Goal: Task Accomplishment & Management: Manage account settings

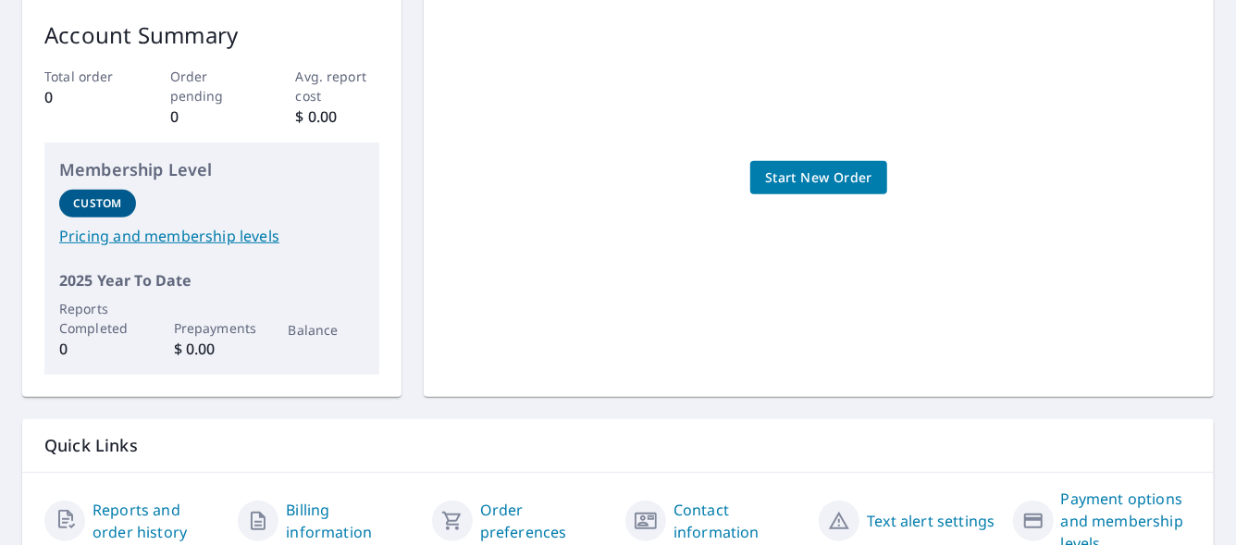
scroll to position [370, 0]
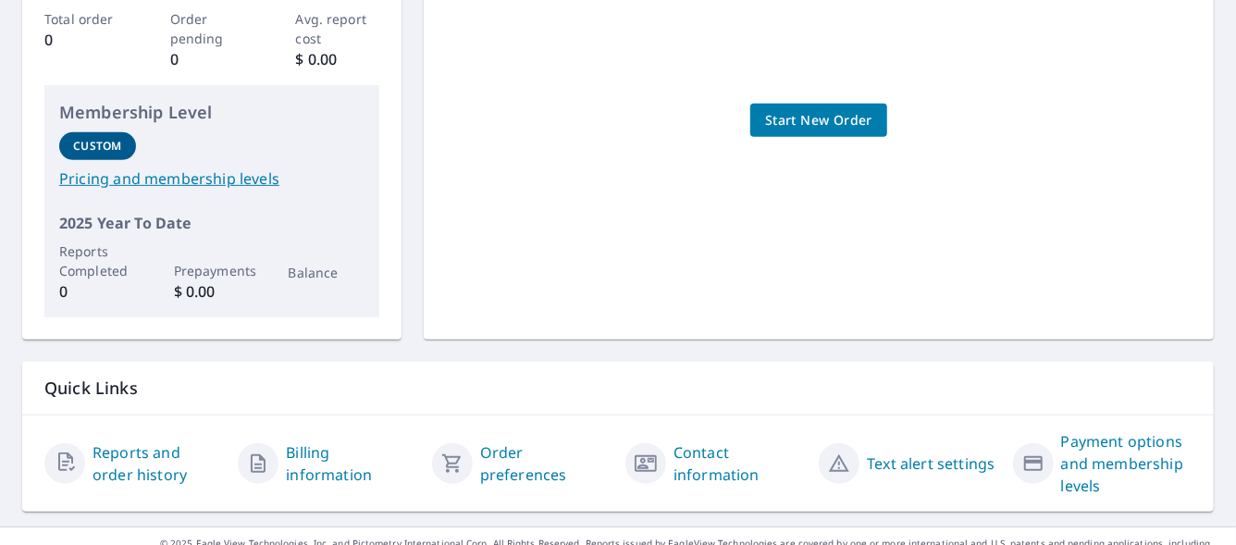
click at [300, 464] on link "Billing information" at bounding box center [351, 463] width 130 height 44
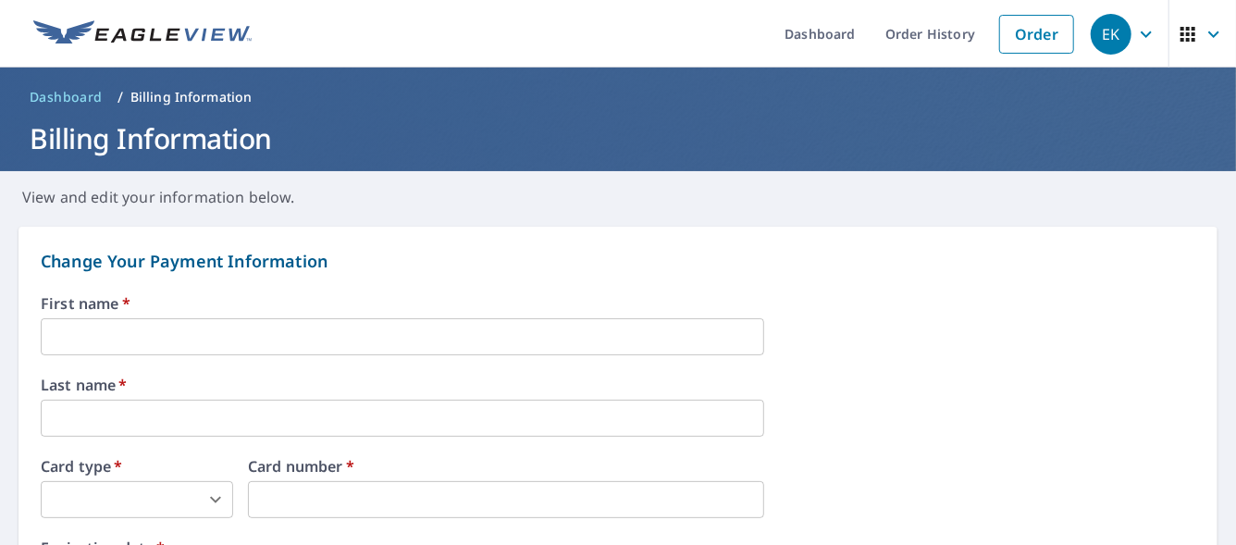
click at [146, 326] on input "text" at bounding box center [403, 336] width 724 height 37
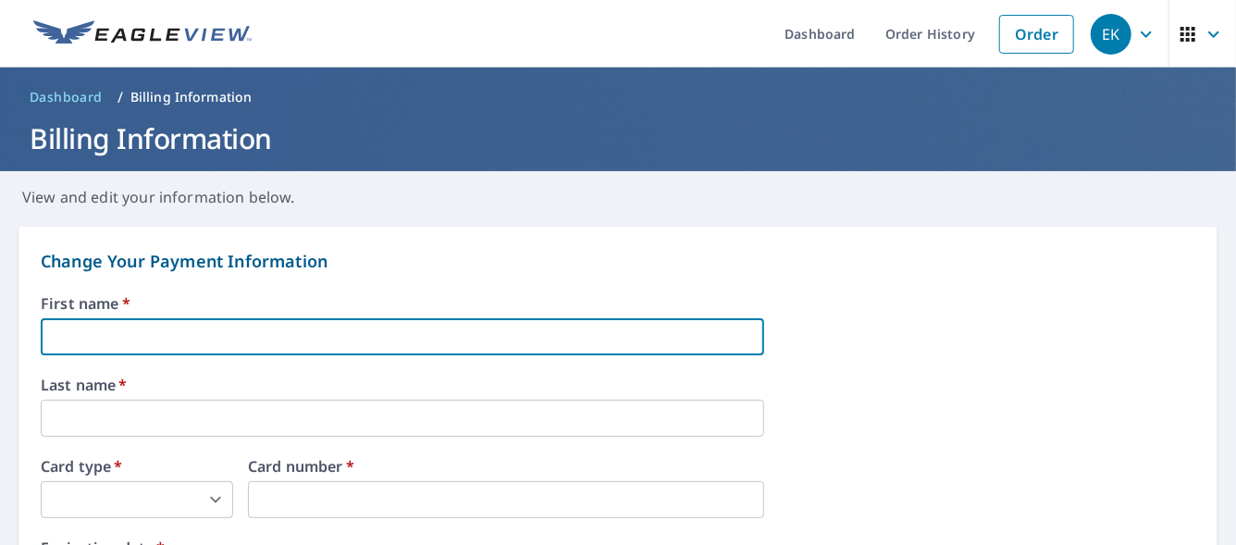
click at [55, 336] on input "text" at bounding box center [403, 336] width 724 height 37
type input "ELLY"
click at [78, 423] on input "text" at bounding box center [403, 418] width 724 height 37
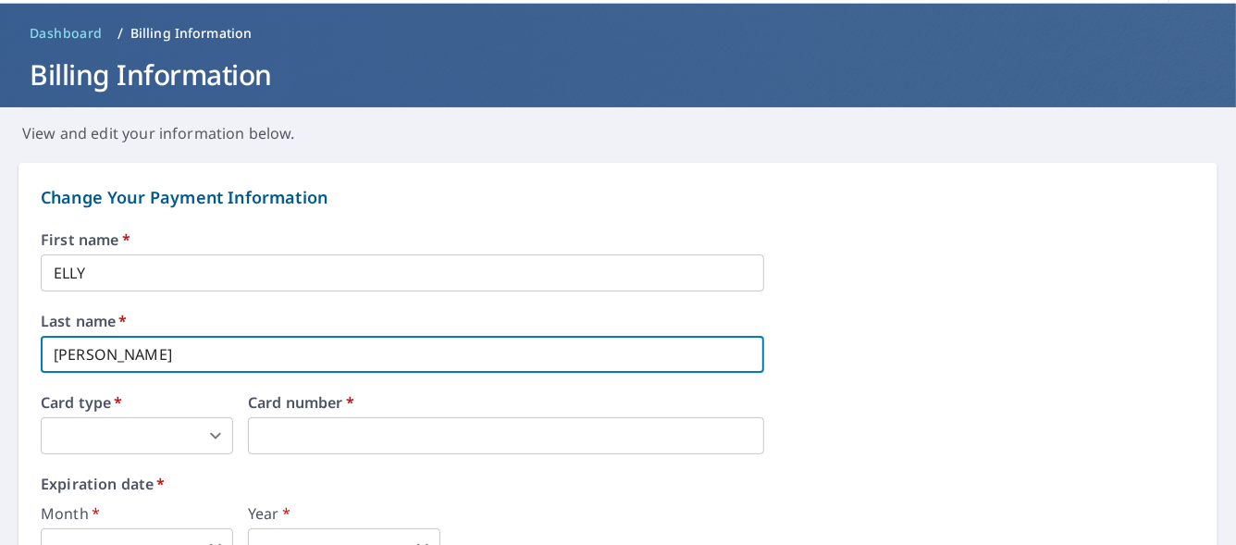
scroll to position [185, 0]
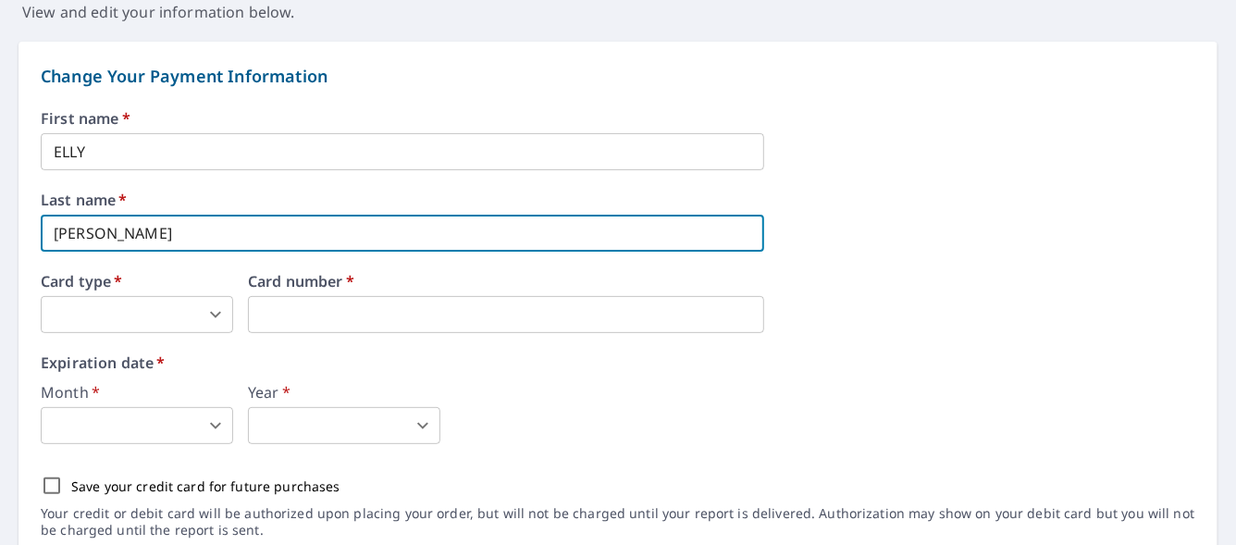
type input "ANDREWS"
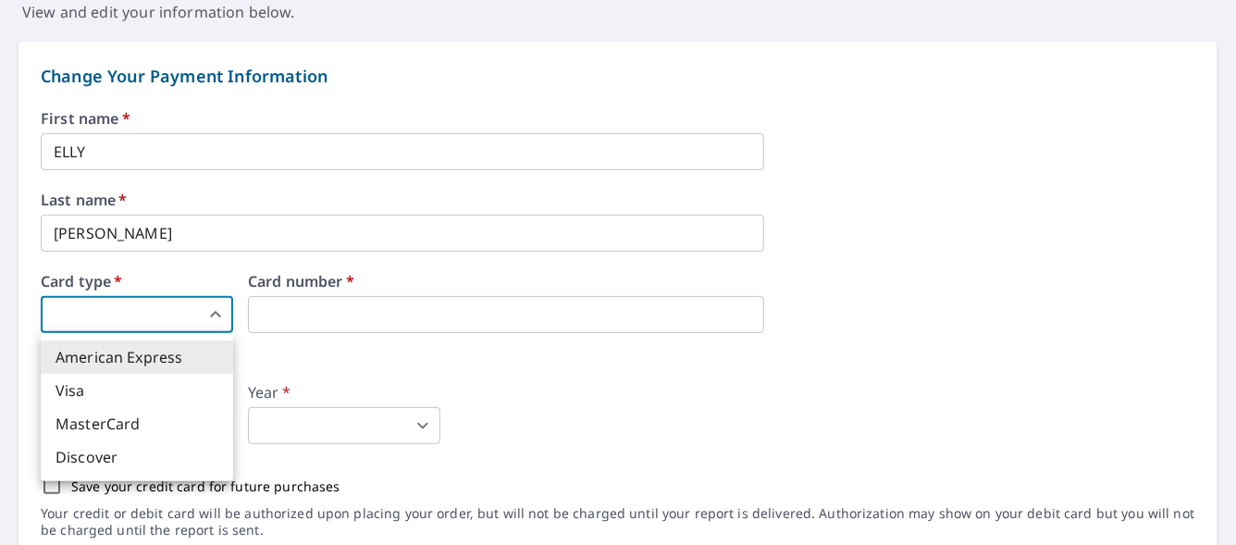
click at [164, 311] on body "EK EK Dashboard Order History Order EK Dashboard / Billing Information Billing …" at bounding box center [618, 272] width 1236 height 545
click at [93, 379] on li "Visa" at bounding box center [137, 390] width 192 height 33
type input "2"
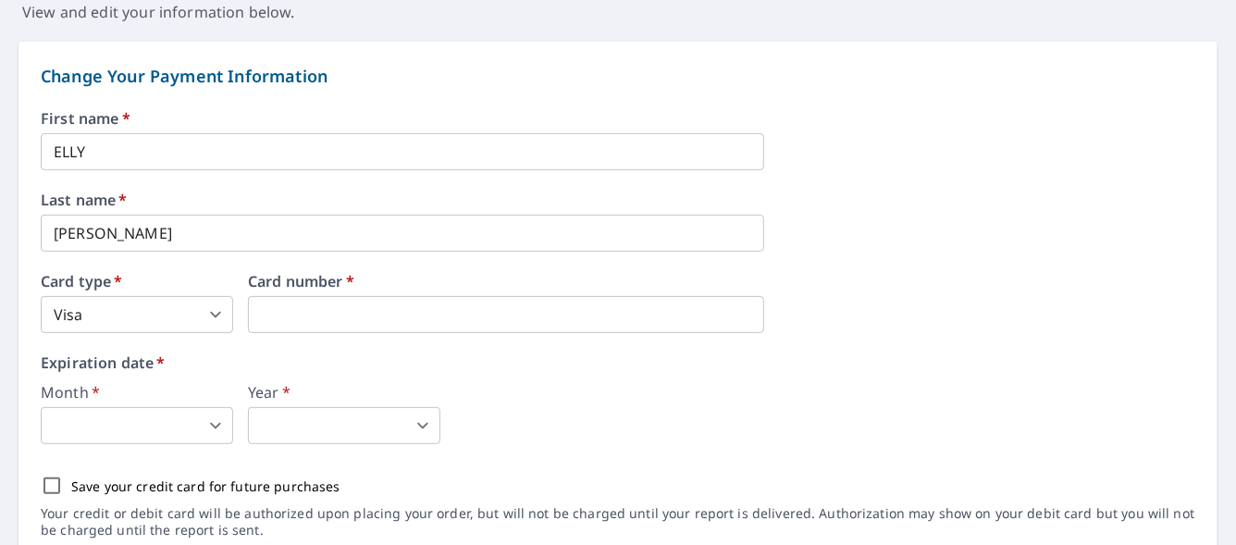
click at [133, 427] on body "EK EK Dashboard Order History Order EK Dashboard / Billing Information Billing …" at bounding box center [618, 272] width 1236 height 545
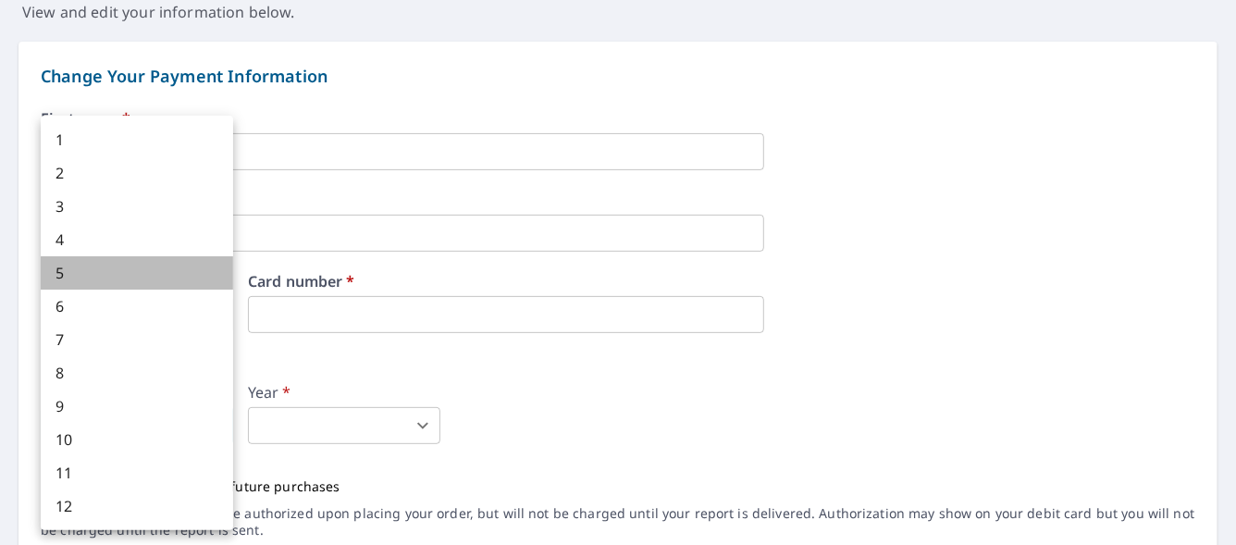
click at [63, 273] on li "5" at bounding box center [137, 272] width 192 height 33
type input "5"
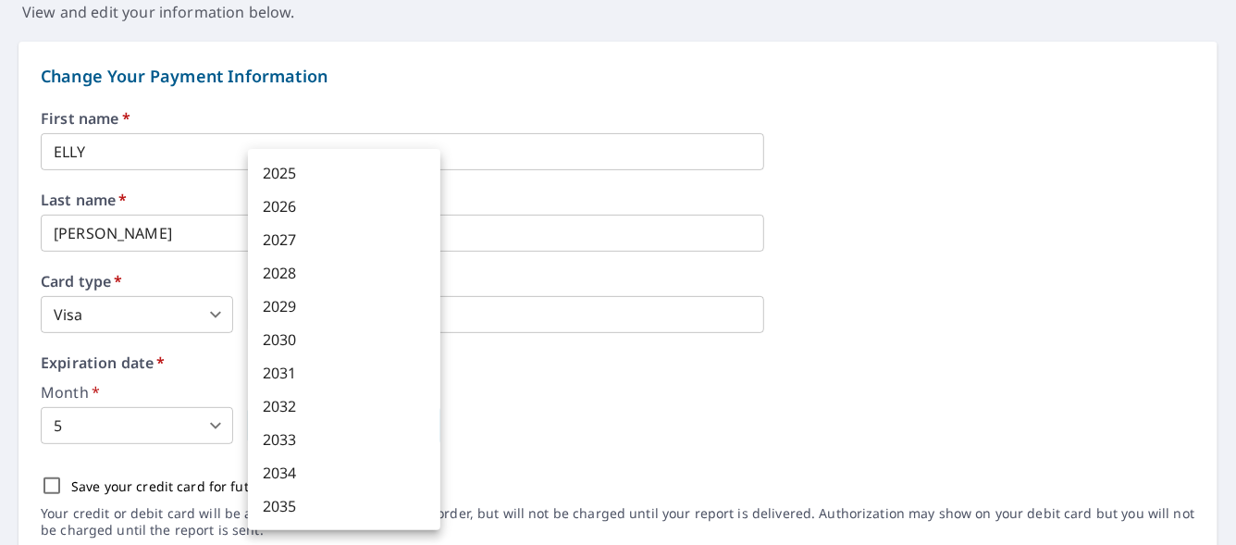
click at [368, 415] on body "EK EK Dashboard Order History Order EK Dashboard / Billing Information Billing …" at bounding box center [618, 272] width 1236 height 545
click at [301, 311] on li "2029" at bounding box center [344, 306] width 192 height 33
type input "2029"
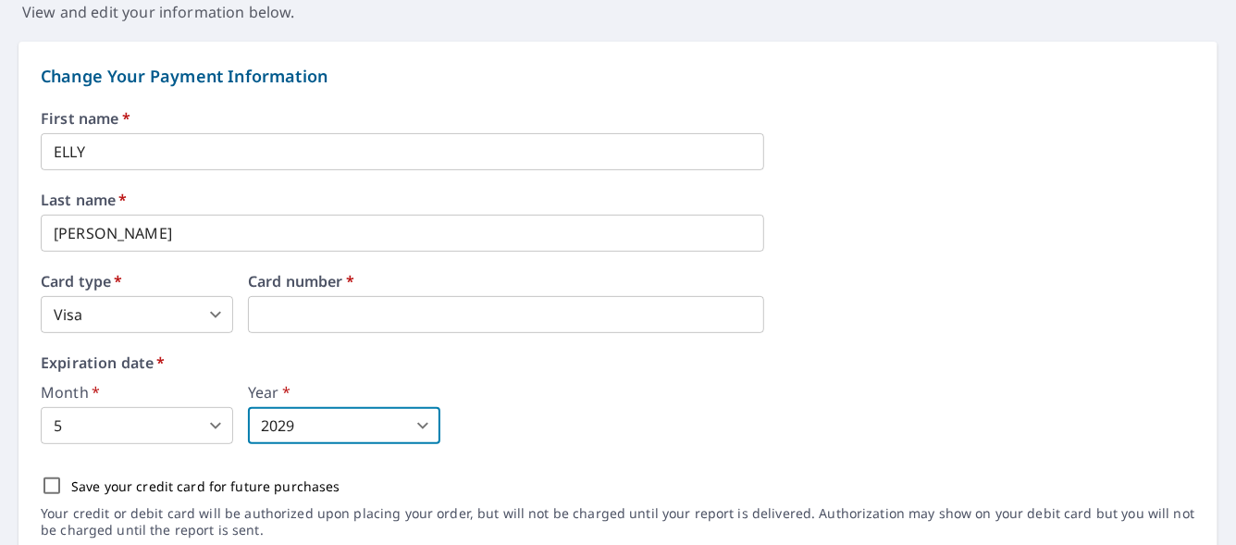
click at [56, 484] on input "Save your credit card for future purchases" at bounding box center [51, 485] width 39 height 39
checkbox input "true"
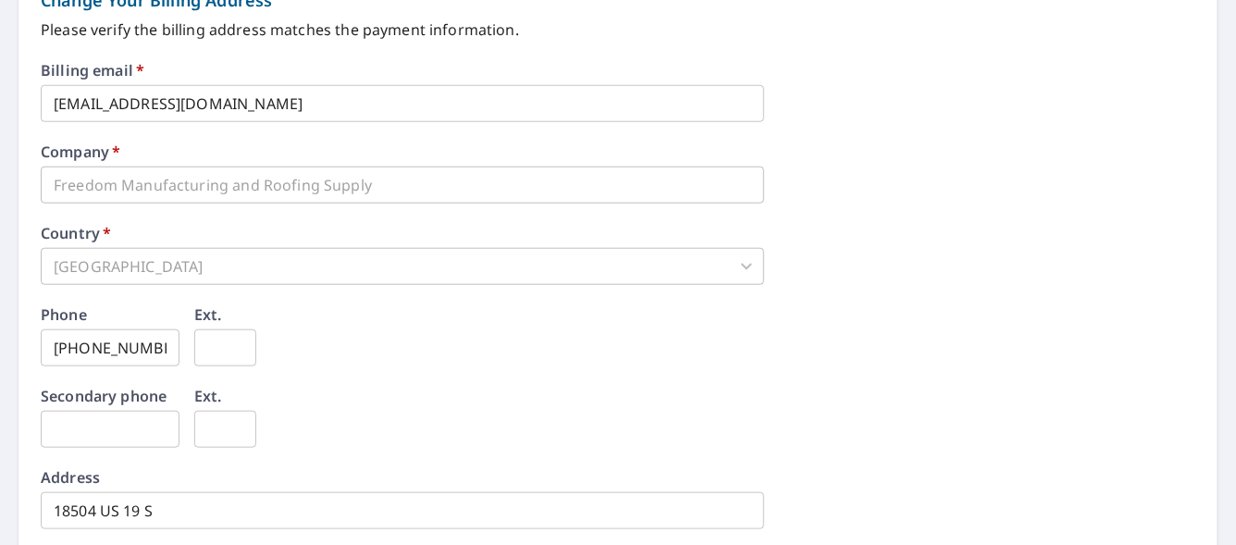
scroll to position [833, 0]
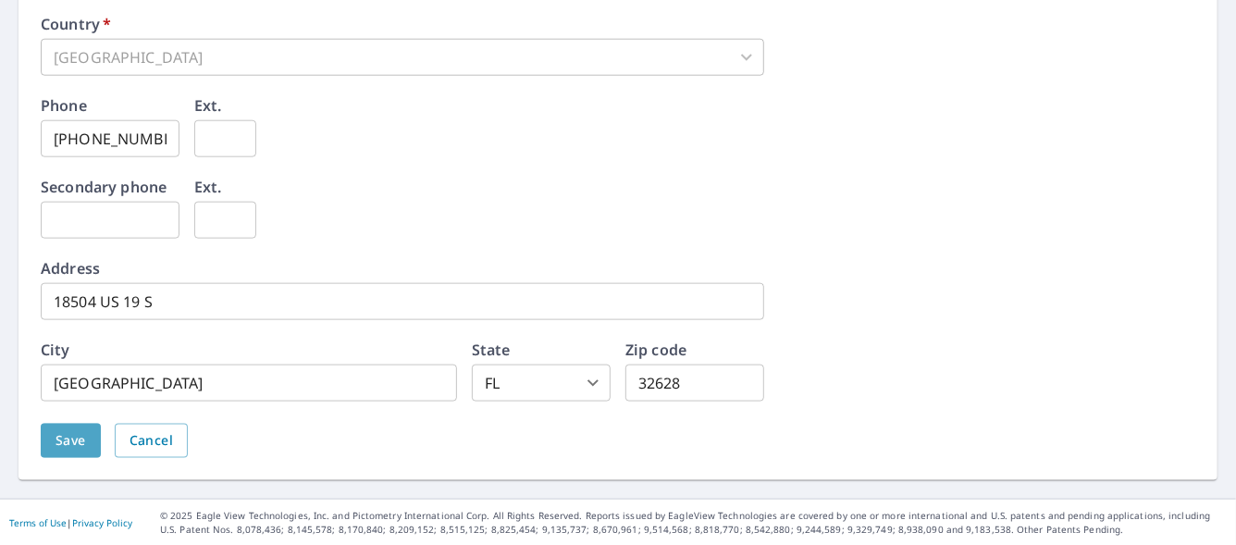
click at [64, 446] on span "Save" at bounding box center [71, 440] width 31 height 23
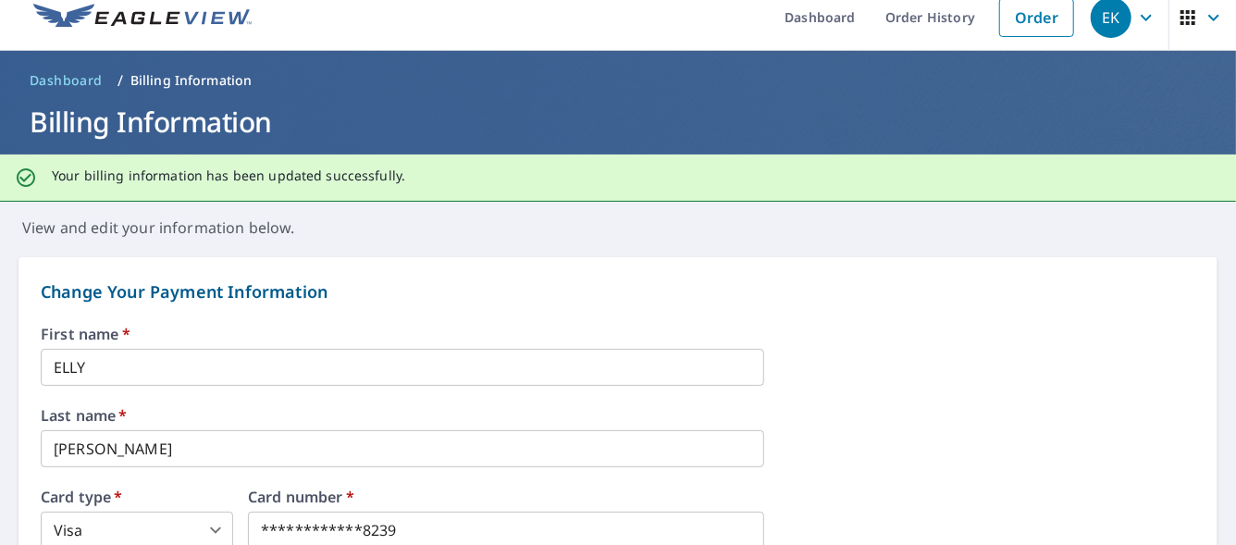
scroll to position [0, 0]
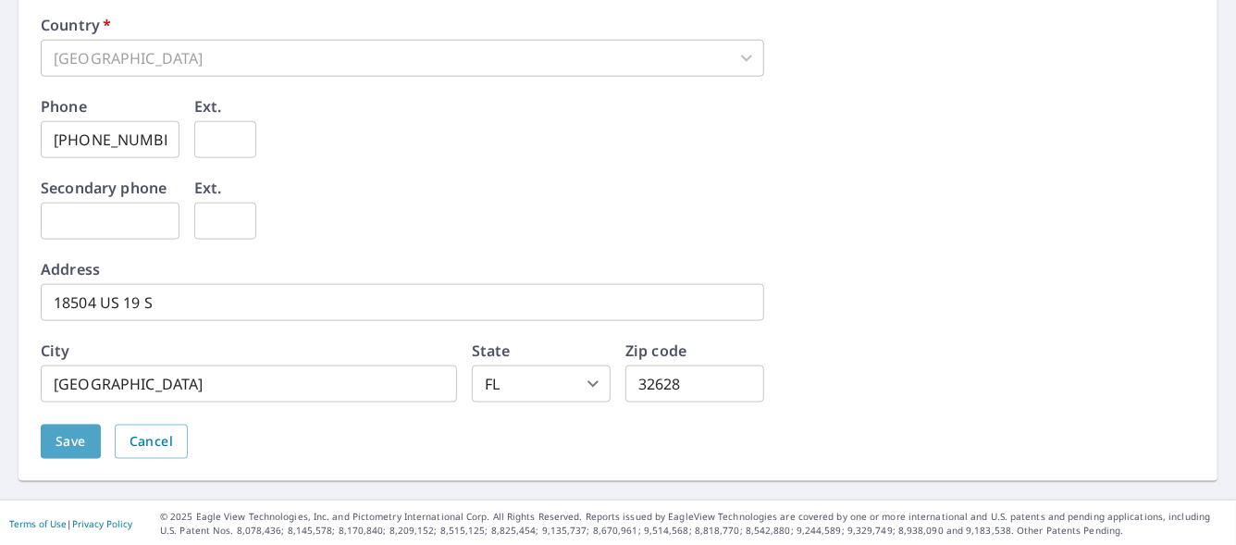
click at [63, 441] on span "Save" at bounding box center [71, 441] width 31 height 23
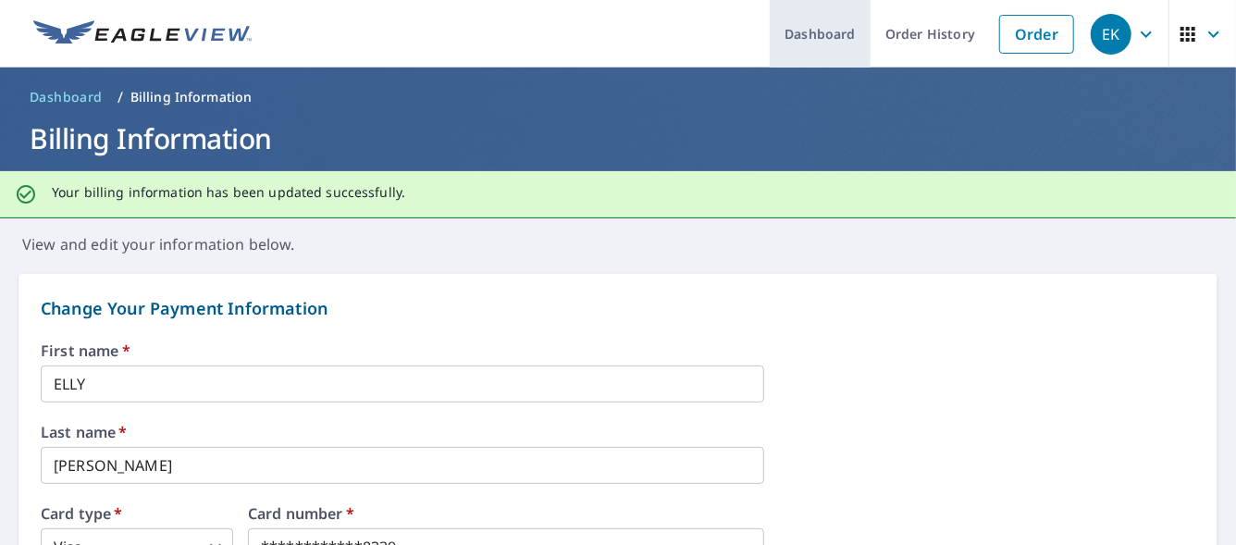
click at [814, 40] on link "Dashboard" at bounding box center [820, 34] width 101 height 68
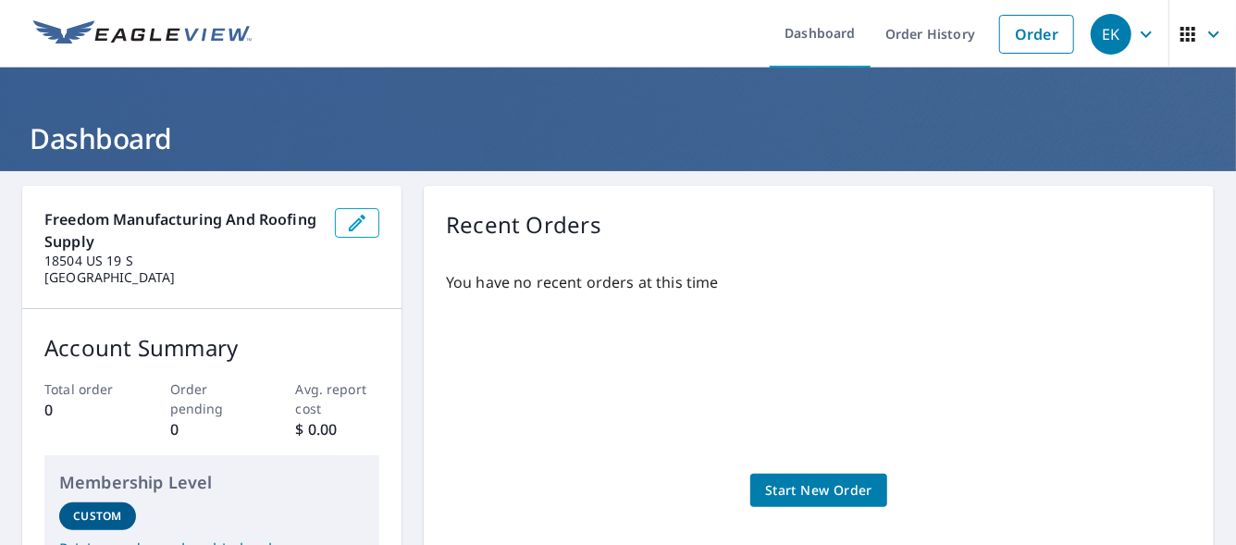
click at [1182, 33] on icon "button" at bounding box center [1188, 34] width 22 height 22
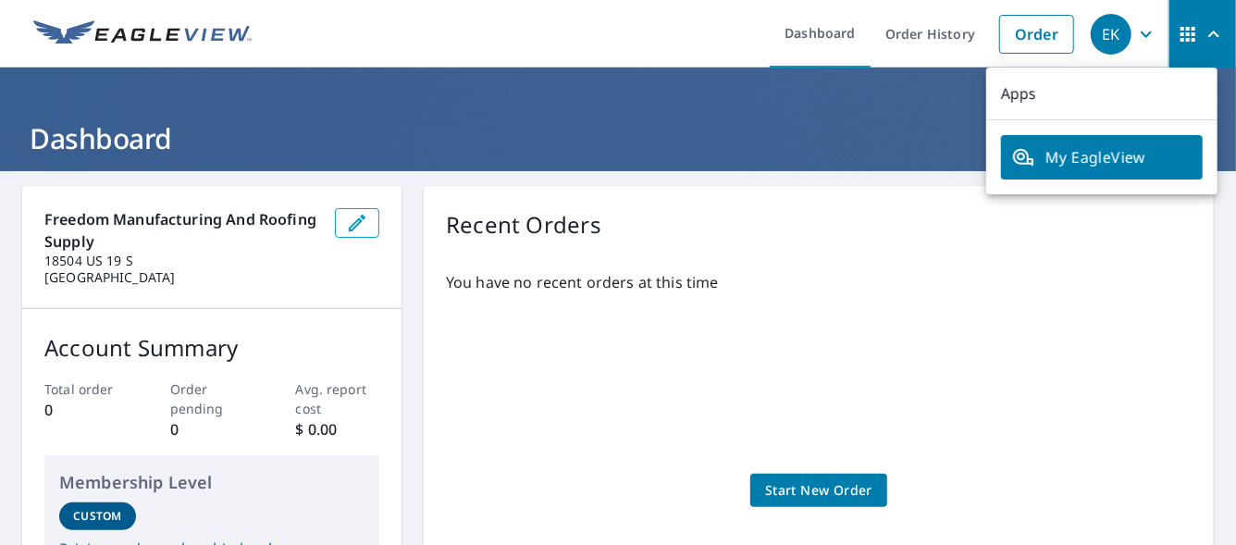
click at [1204, 36] on icon "button" at bounding box center [1214, 34] width 22 height 22
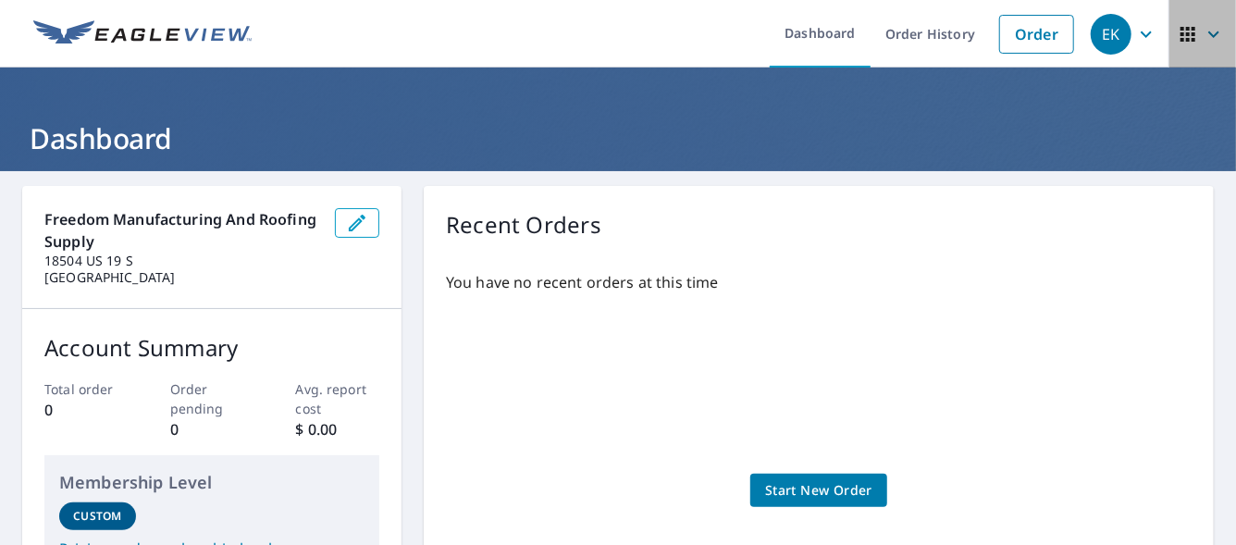
click at [1204, 36] on icon "button" at bounding box center [1214, 34] width 22 height 22
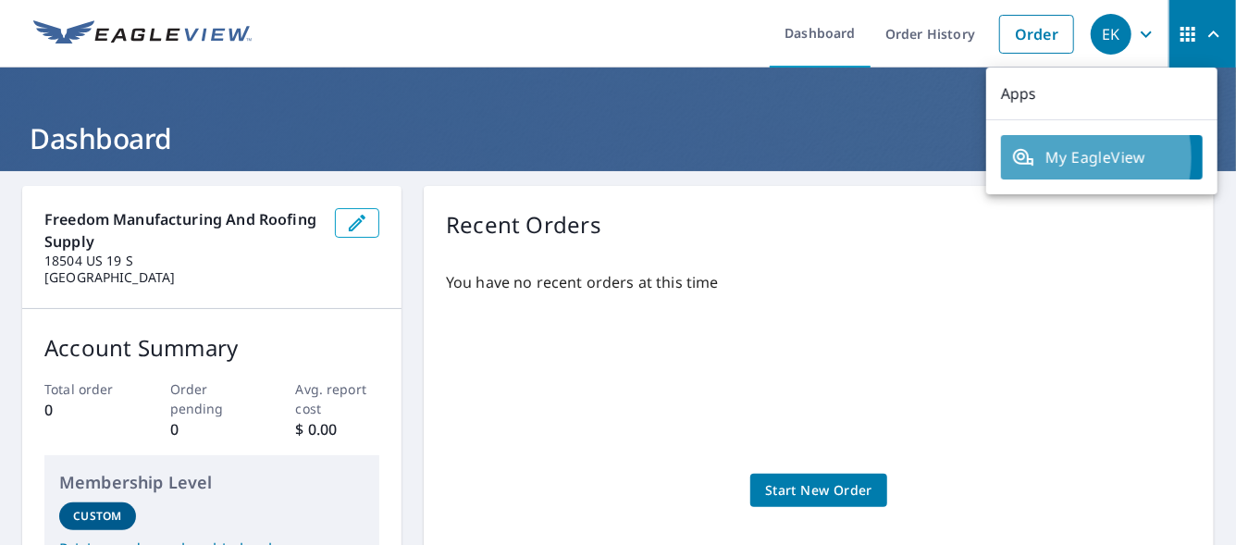
click at [1059, 157] on span "My EagleView" at bounding box center [1102, 157] width 180 height 22
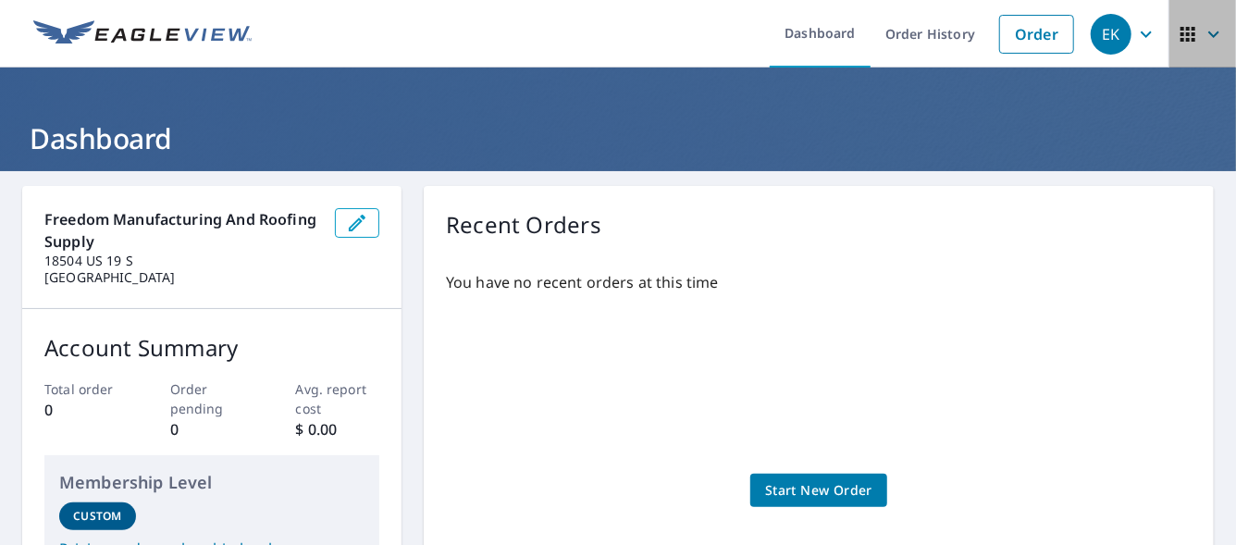
click at [1203, 28] on icon "button" at bounding box center [1214, 34] width 22 height 22
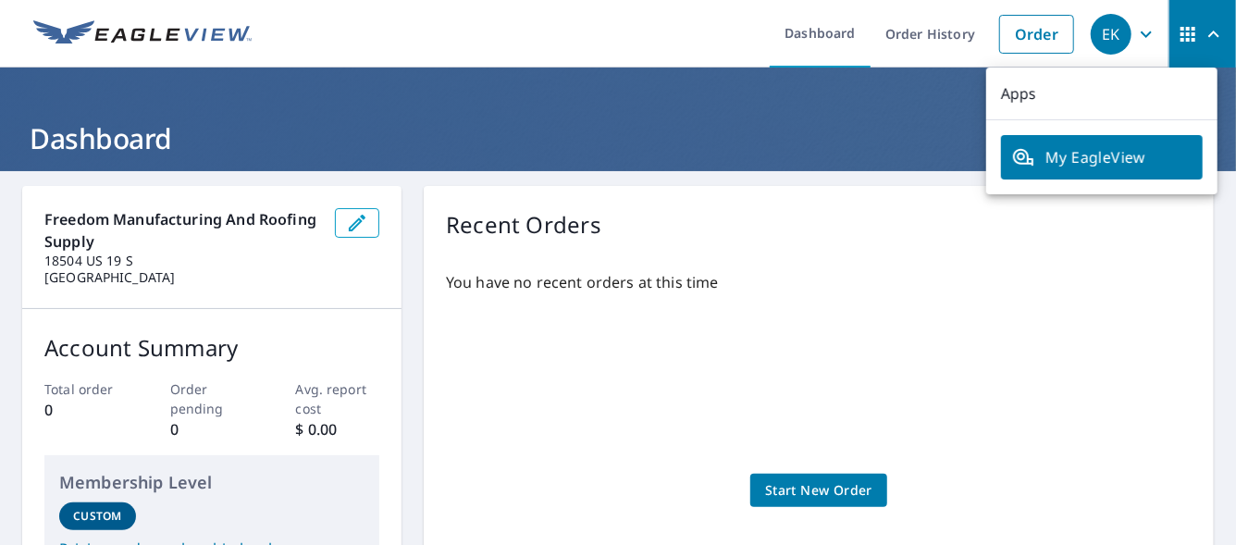
click at [820, 142] on h1 "Dashboard" at bounding box center [618, 138] width 1192 height 38
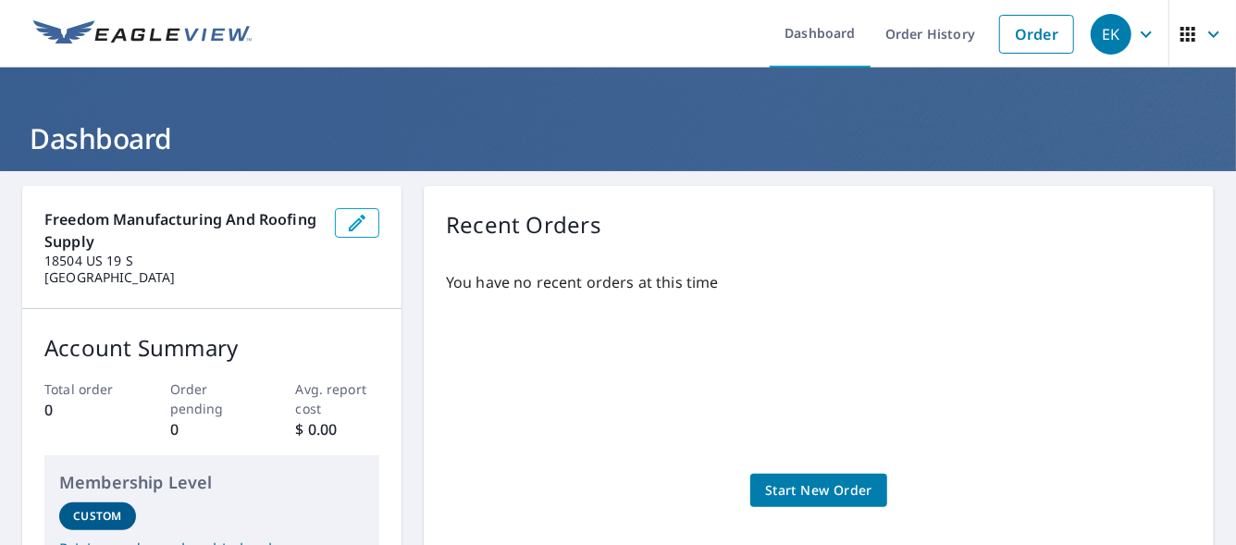
click at [1091, 40] on div "EK" at bounding box center [1111, 34] width 41 height 41
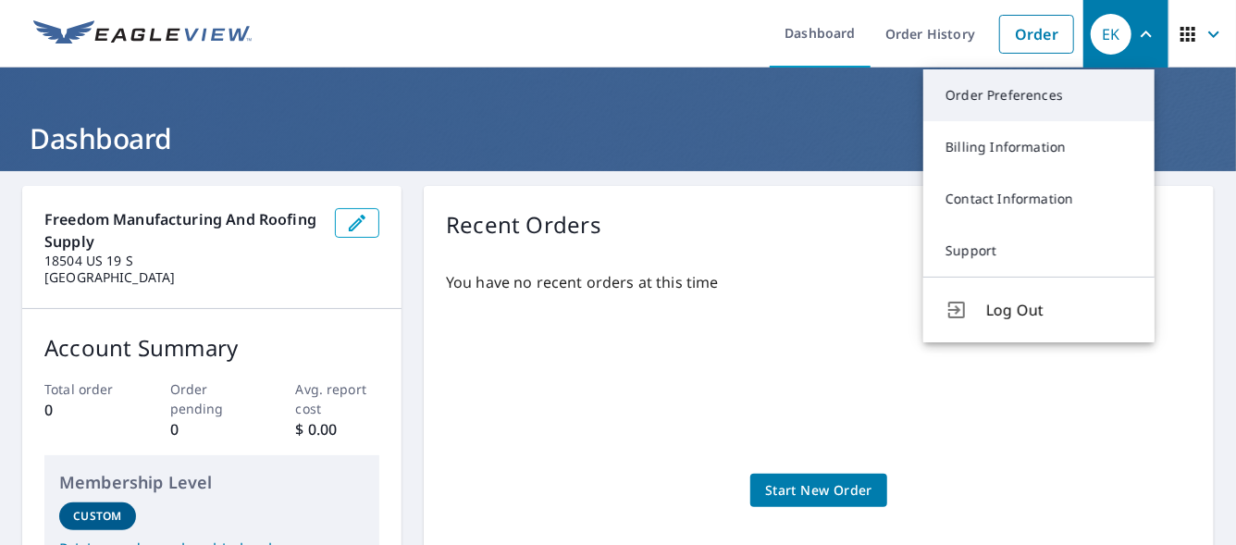
click at [1023, 105] on link "Order Preferences" at bounding box center [1038, 95] width 231 height 52
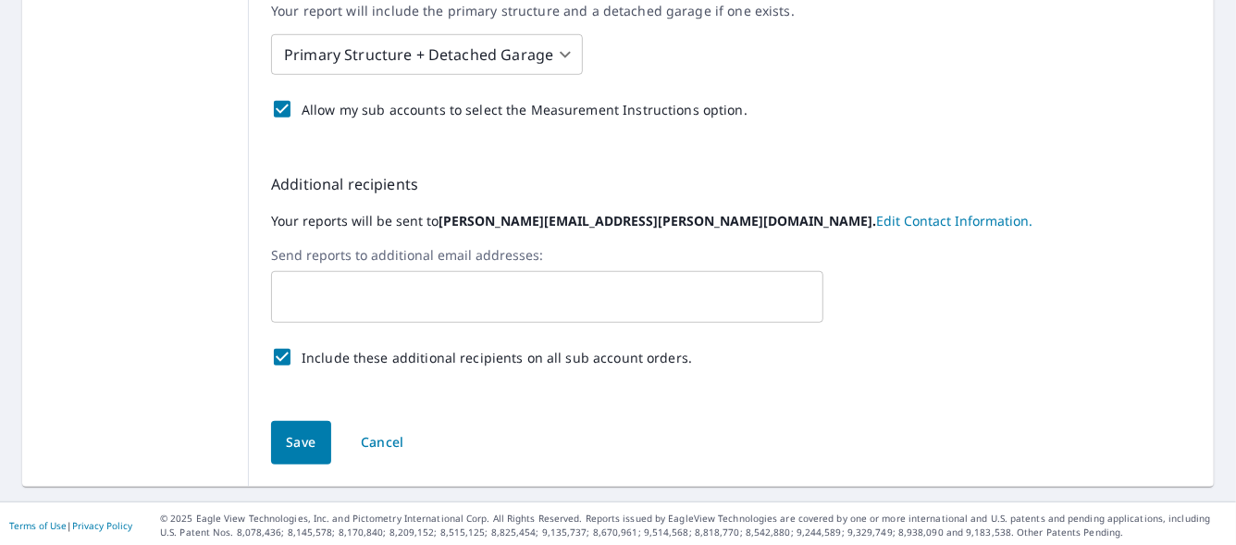
scroll to position [651, 0]
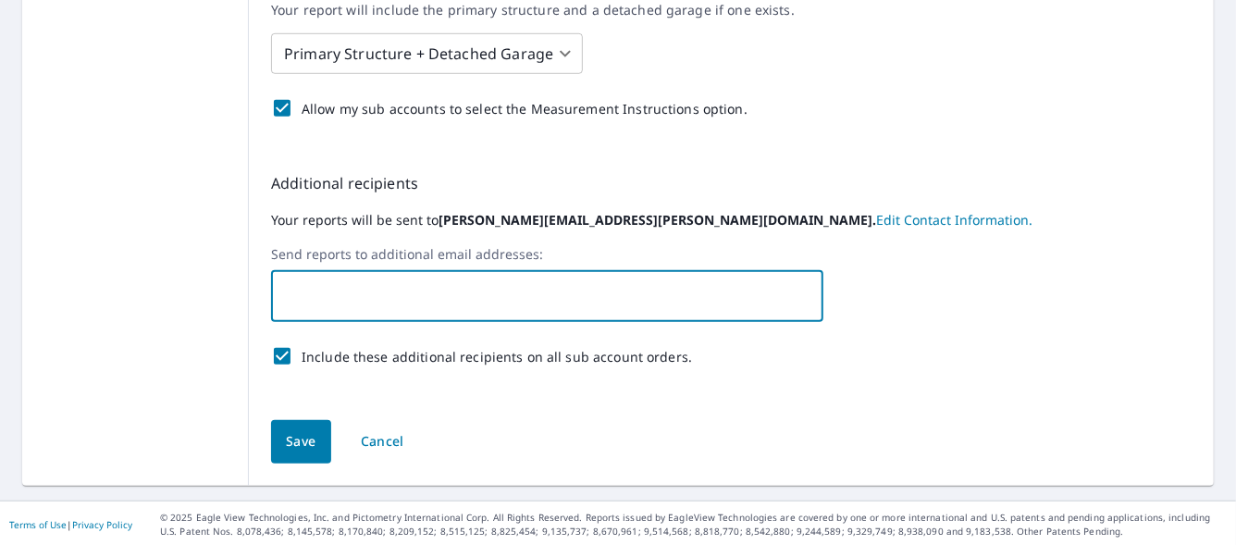
click at [351, 279] on input "text" at bounding box center [533, 296] width 508 height 35
type input "[EMAIL_ADDRESS][DOMAIN_NAME]"
click at [308, 440] on span "Save" at bounding box center [301, 441] width 31 height 23
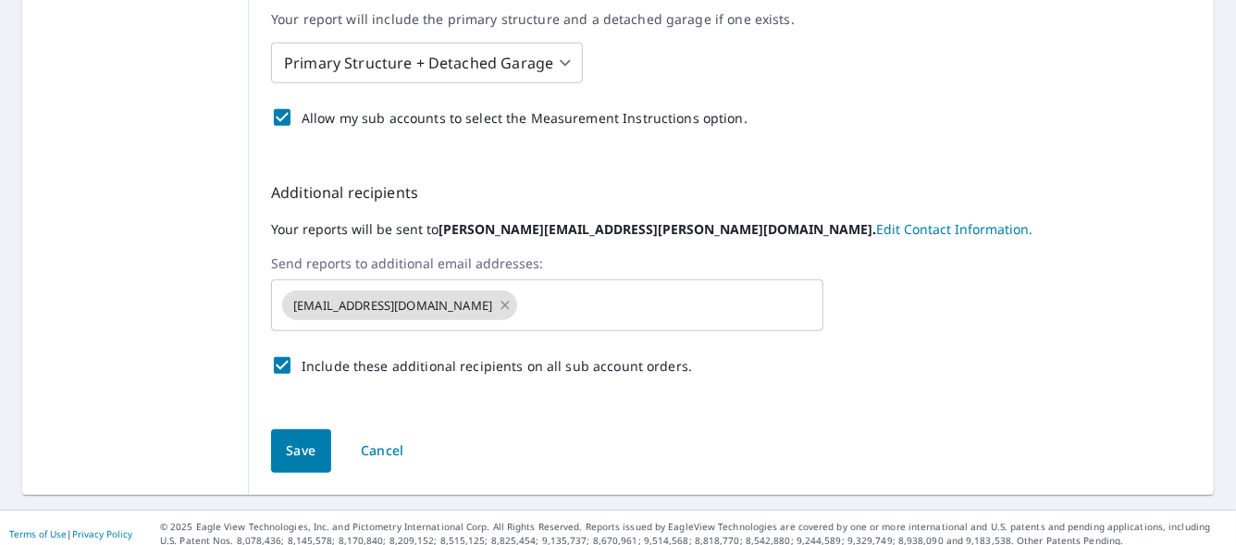
scroll to position [699, 0]
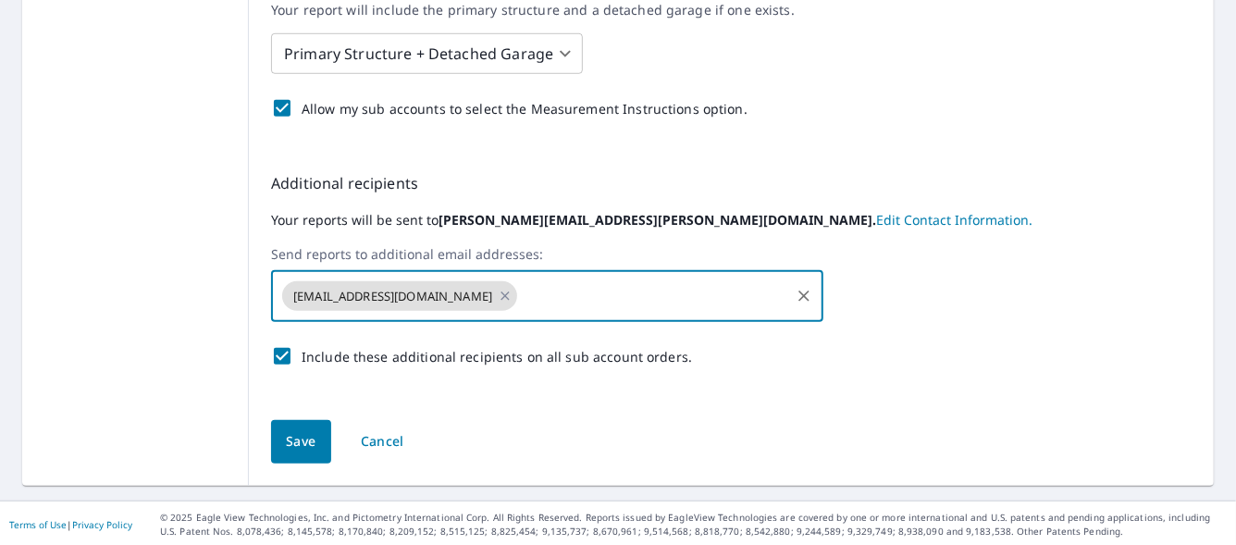
click at [547, 294] on input "text" at bounding box center [653, 296] width 267 height 35
type input "[PERSON_NAME]"
click at [544, 305] on input "text" at bounding box center [653, 296] width 267 height 35
paste input "[PERSON_NAME][EMAIL_ADDRESS][DOMAIN_NAME]"
type input "[PERSON_NAME][EMAIL_ADDRESS][DOMAIN_NAME]"
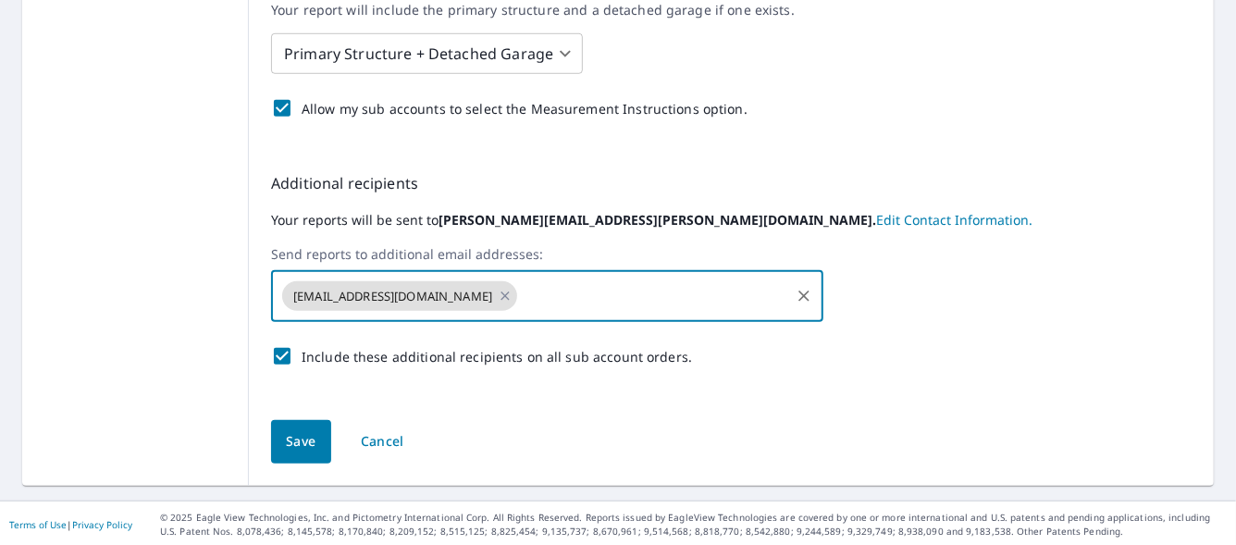
click at [291, 447] on span "Save" at bounding box center [301, 441] width 31 height 23
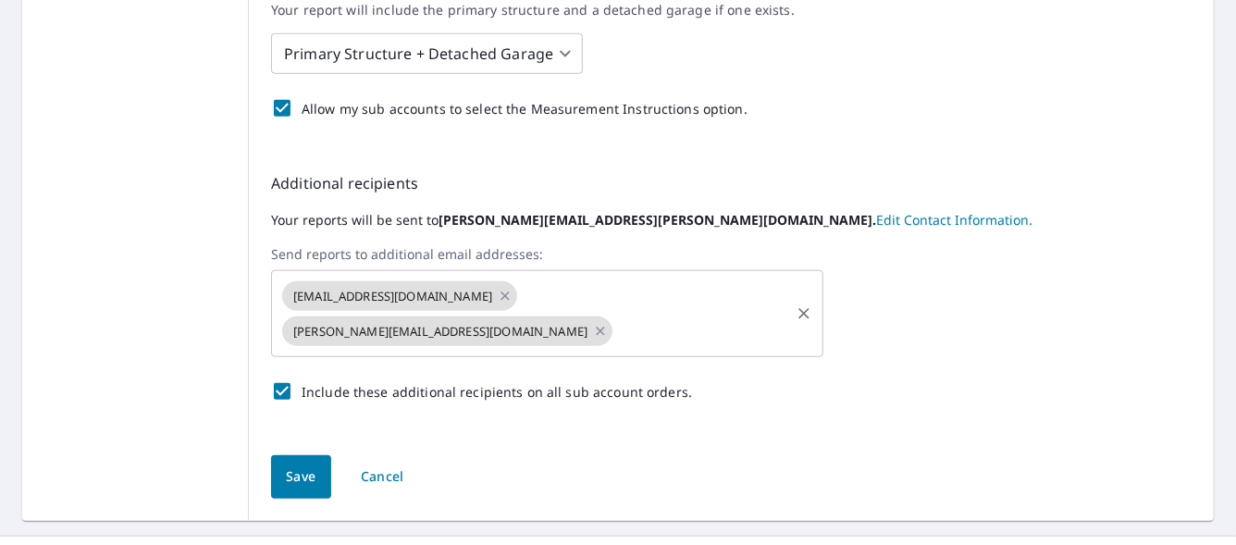
click at [768, 314] on input "text" at bounding box center [701, 331] width 172 height 35
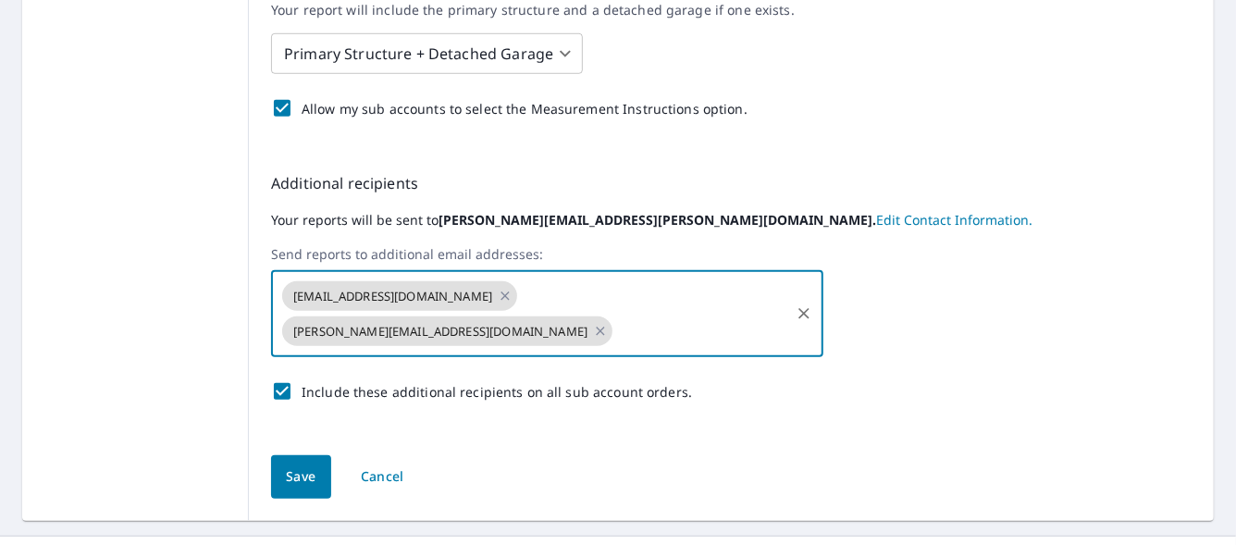
paste input "[EMAIL_ADDRESS][DOMAIN_NAME]"
drag, startPoint x: 702, startPoint y: 313, endPoint x: 898, endPoint y: 285, distance: 197.2
click at [898, 285] on div "[EMAIL_ADDRESS][DOMAIN_NAME] [PERSON_NAME][DOMAIN_NAME][EMAIL_ADDRESS][DOMAIN_N…" at bounding box center [731, 313] width 921 height 87
type input "[EMAIL_ADDRESS][DOMAIN_NAME]"
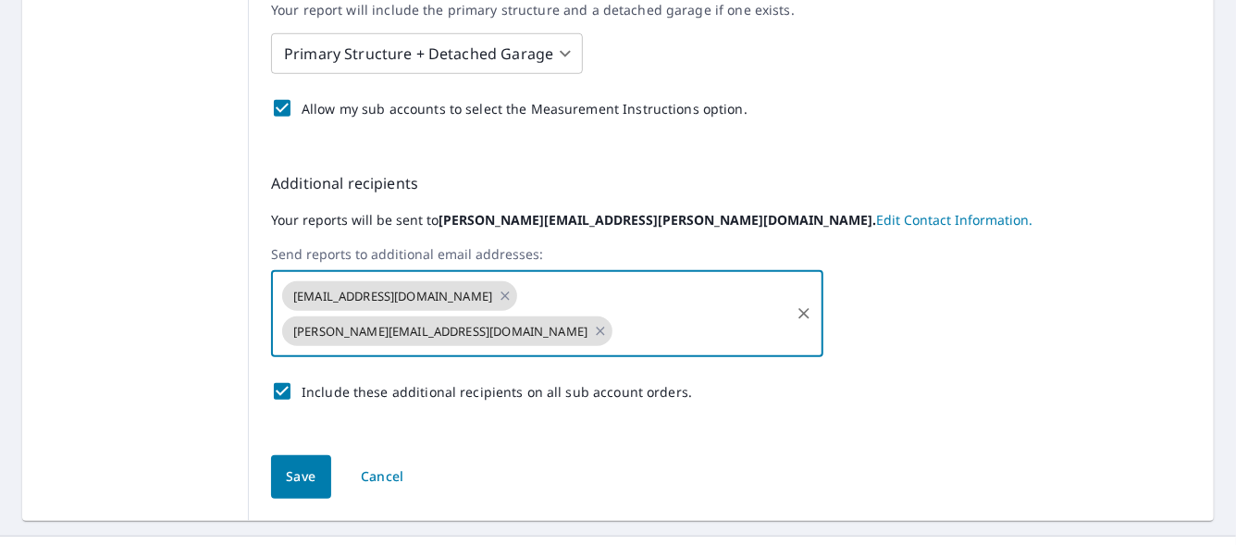
scroll to position [0, 0]
click at [1074, 285] on div "[EMAIL_ADDRESS][DOMAIN_NAME] [PERSON_NAME][DOMAIN_NAME][EMAIL_ADDRESS][DOMAIN_N…" at bounding box center [731, 313] width 921 height 87
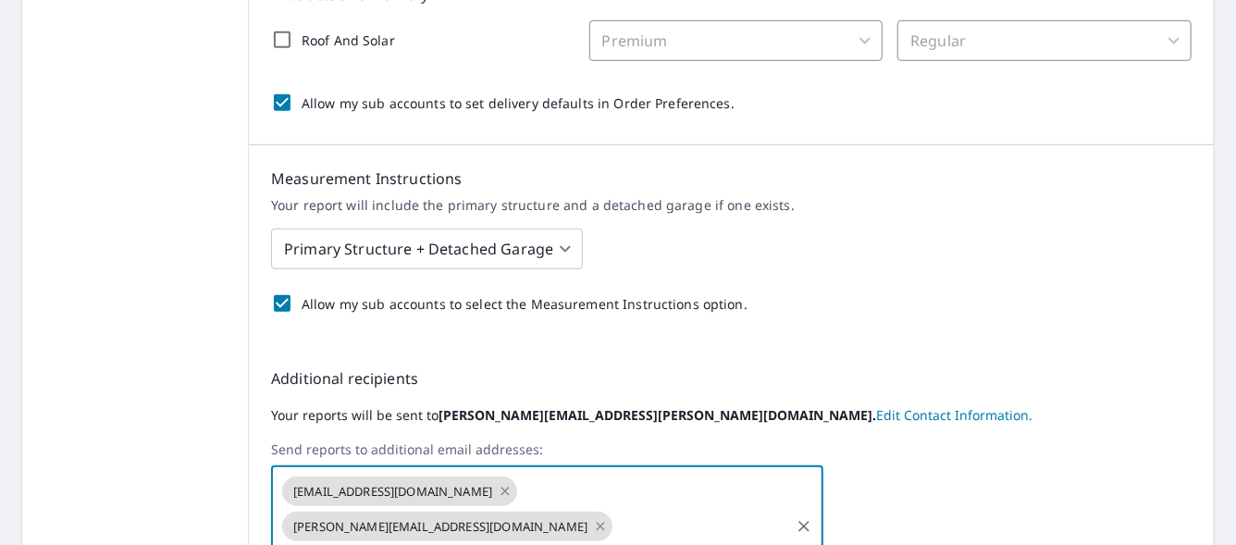
scroll to position [734, 0]
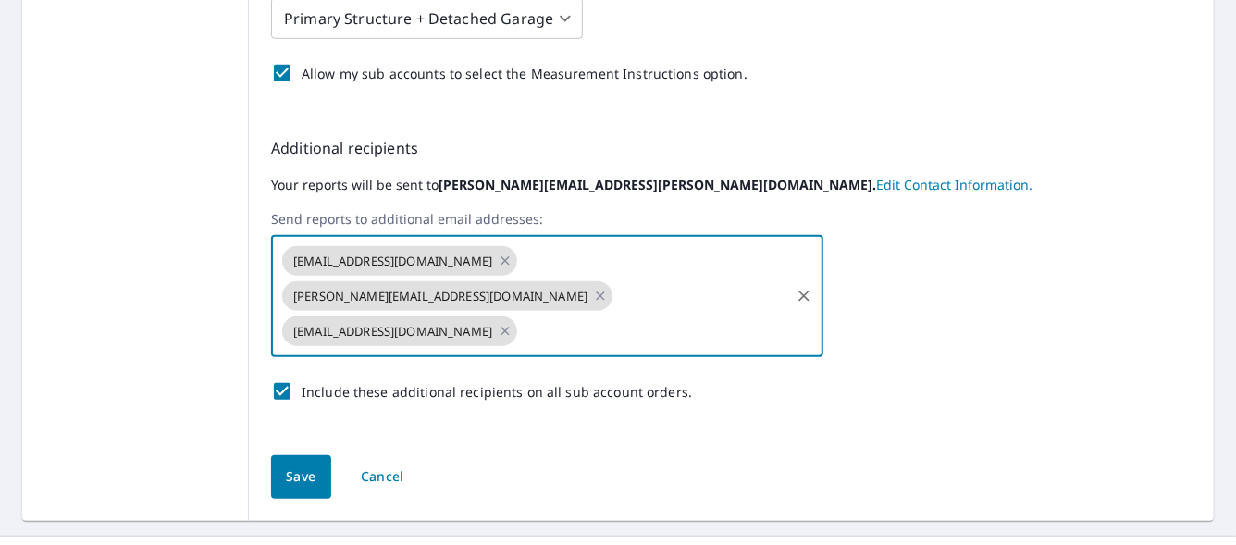
click at [277, 455] on button "Save" at bounding box center [301, 476] width 60 height 43
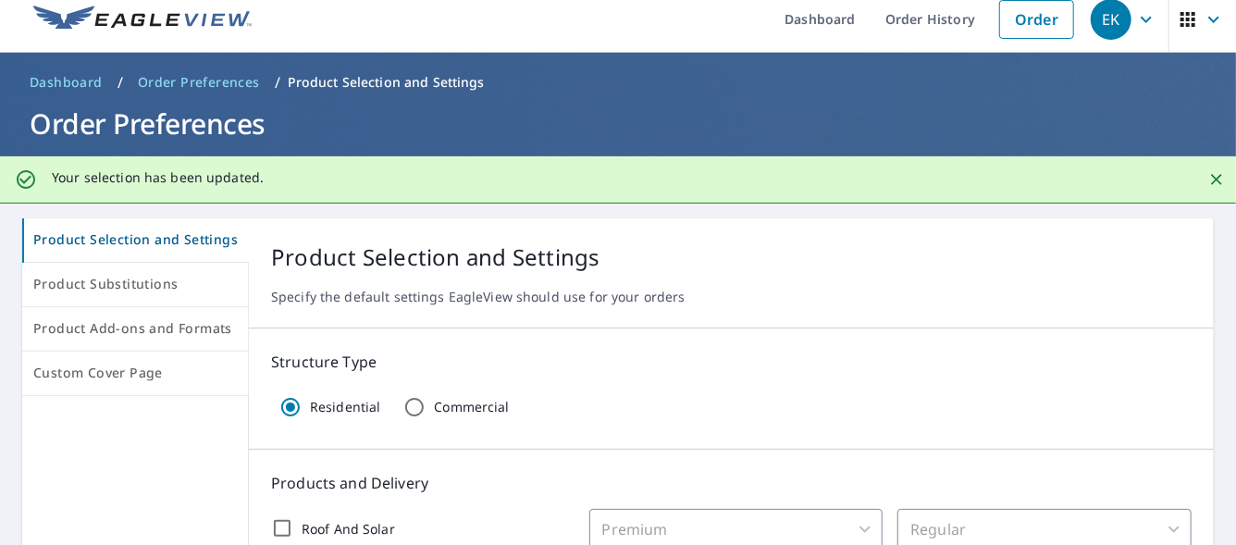
scroll to position [0, 0]
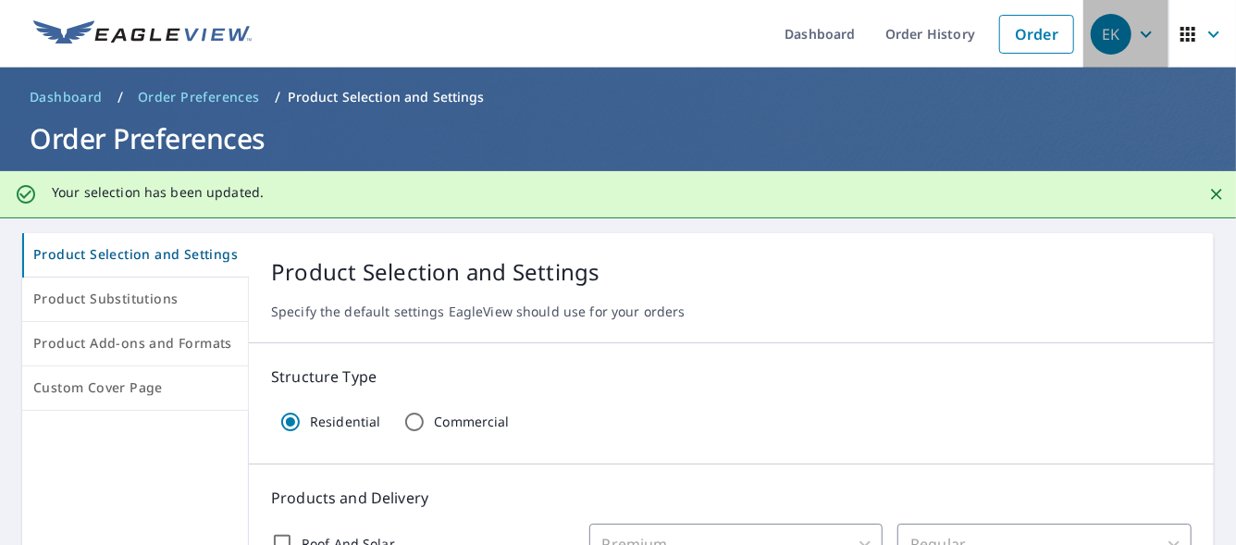
click at [1120, 29] on span "EK" at bounding box center [1126, 34] width 70 height 44
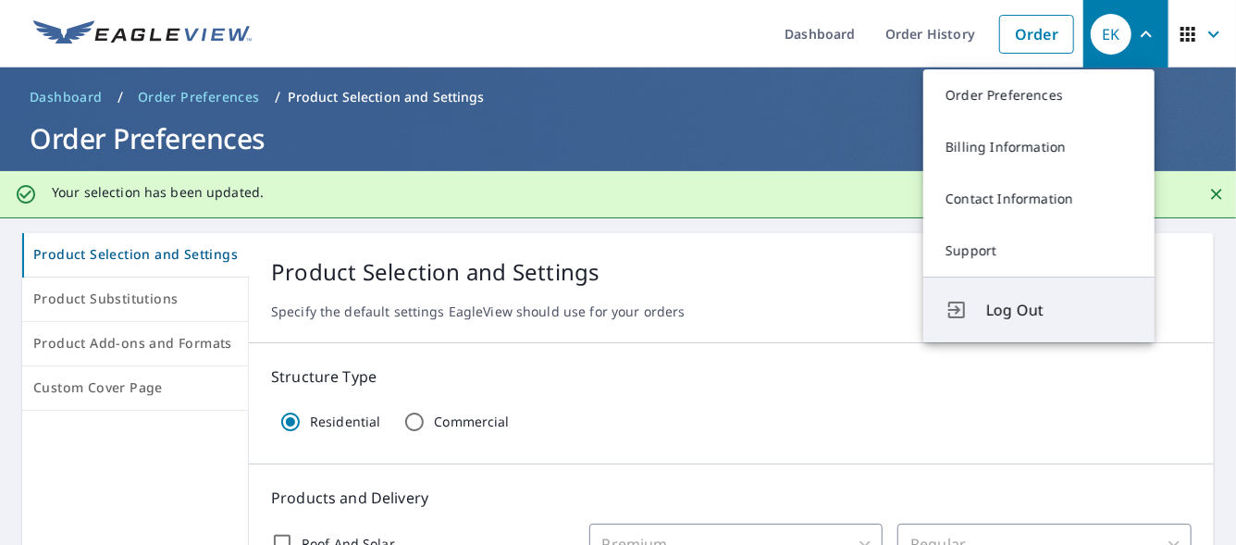
click at [1007, 328] on button "Log Out" at bounding box center [1038, 310] width 231 height 66
